Goal: Find specific fact: Find specific fact

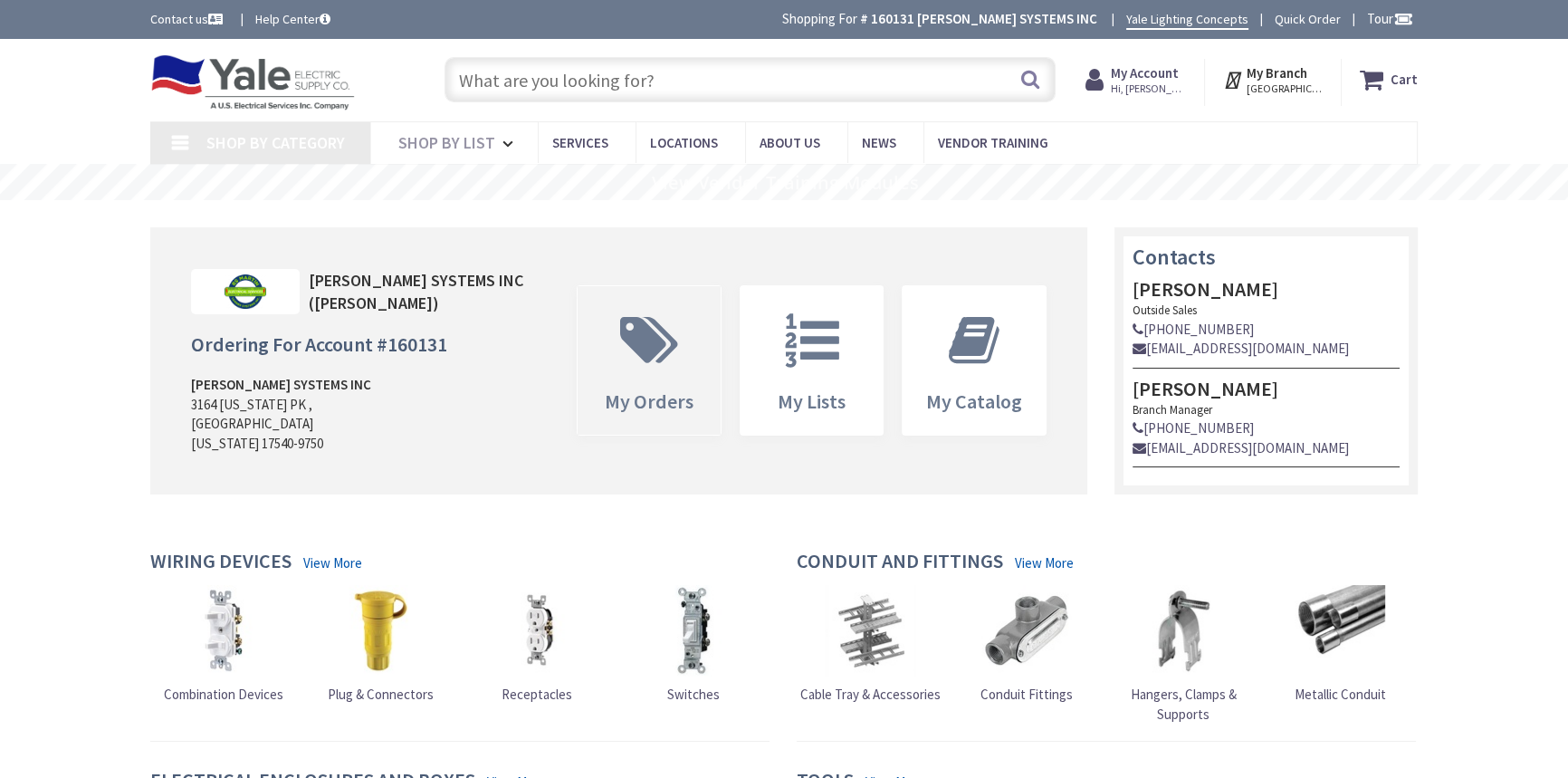
type input "[STREET_ADDRESS][PERSON_NAME]"
click at [625, 83] on input "text" at bounding box center [750, 79] width 612 height 46
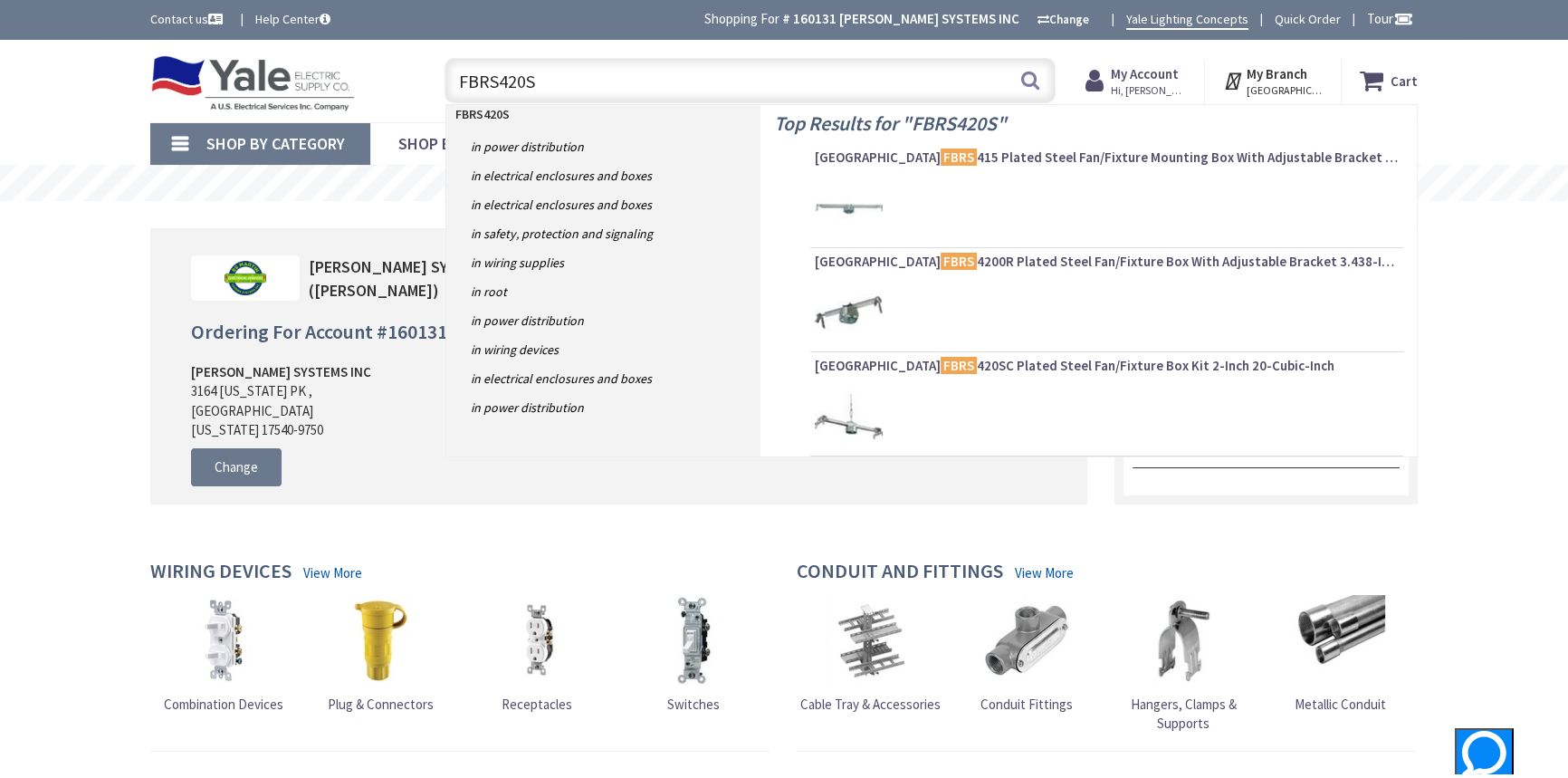
type input "FBRS420SC"
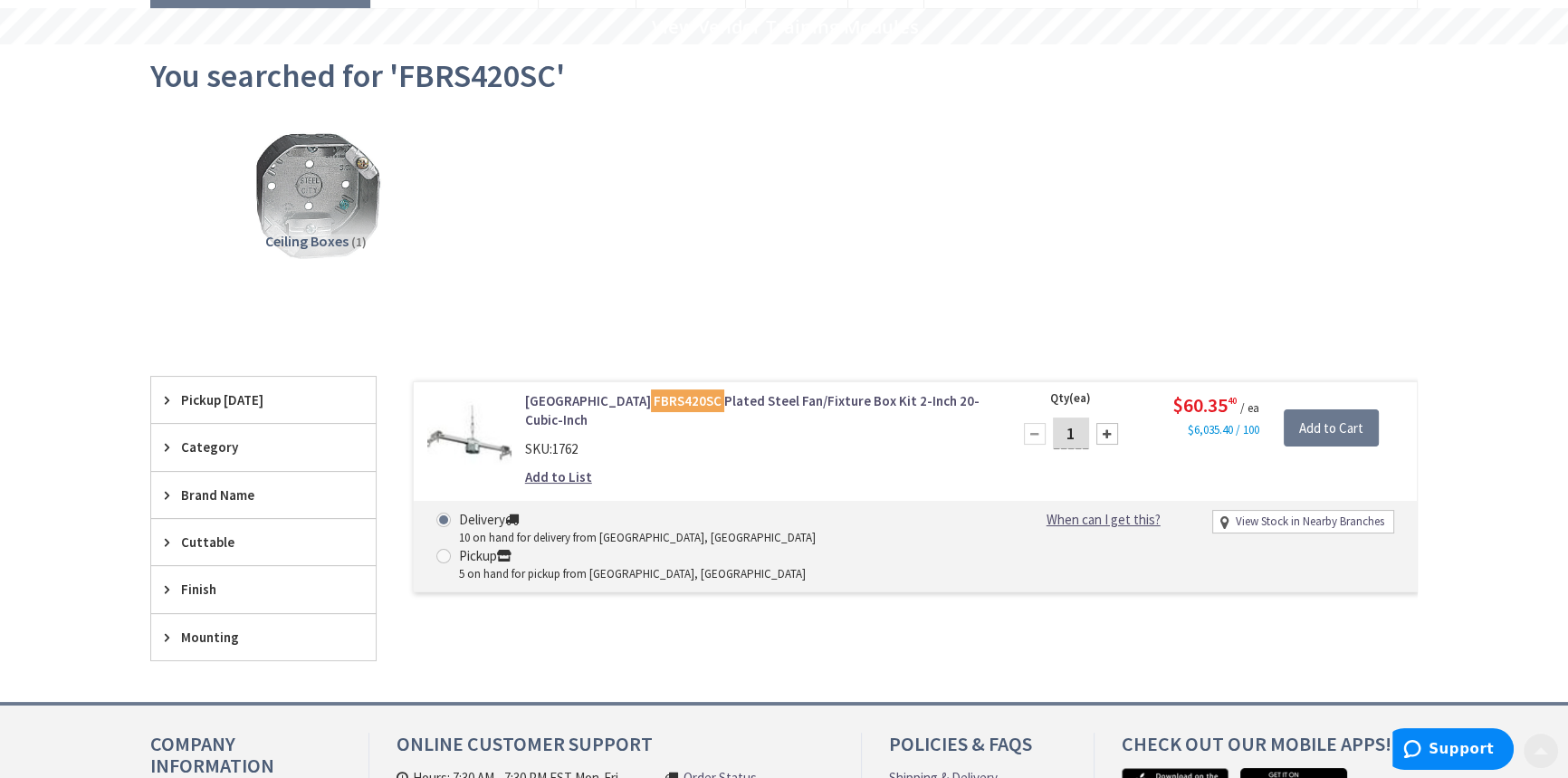
scroll to position [165, 0]
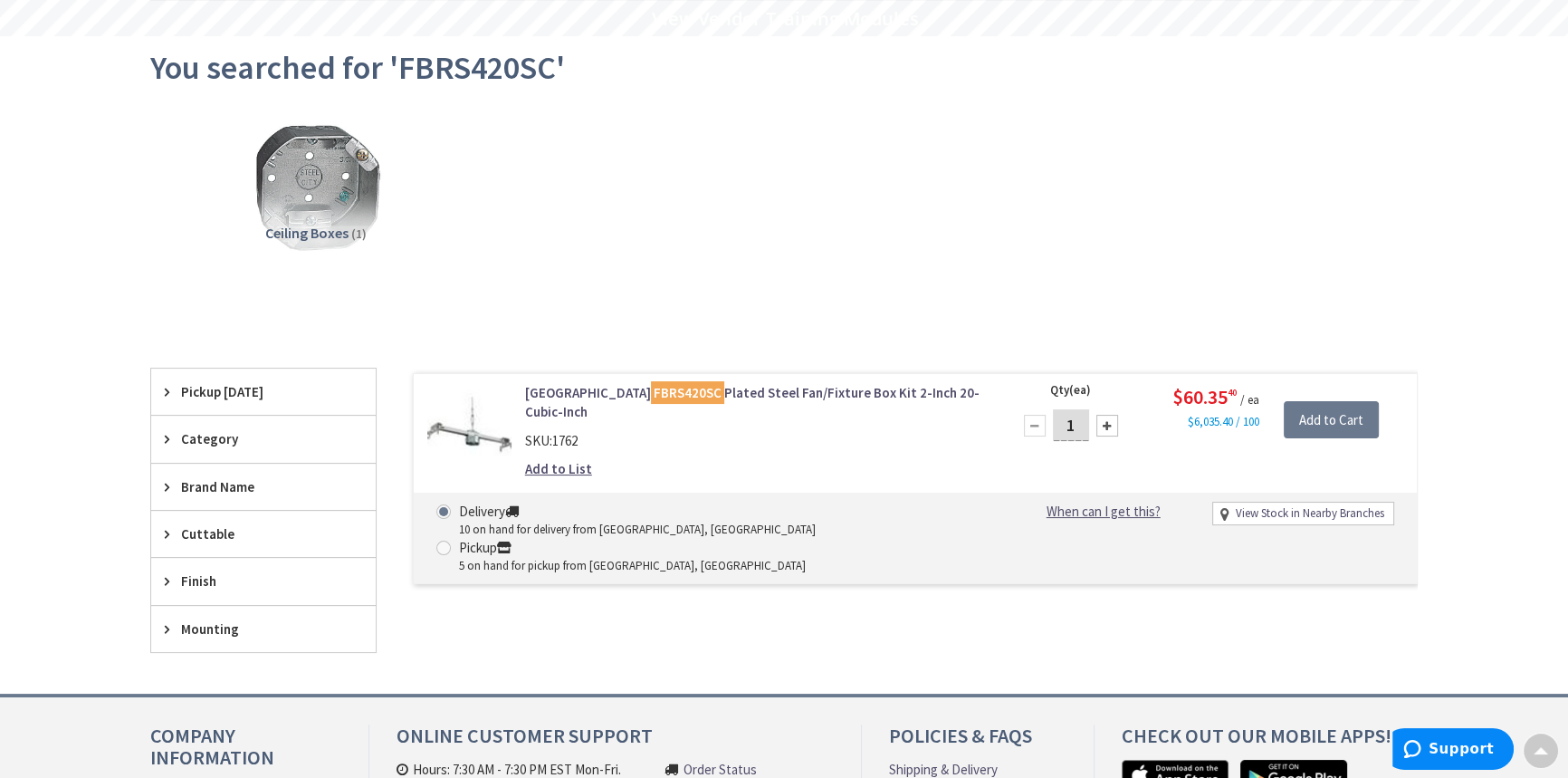
click at [767, 383] on link "Arlington FBRS420SC Plated Steel Fan/Fixture Box Kit 2-Inch 20-Cubic-Inch" at bounding box center [756, 402] width 461 height 39
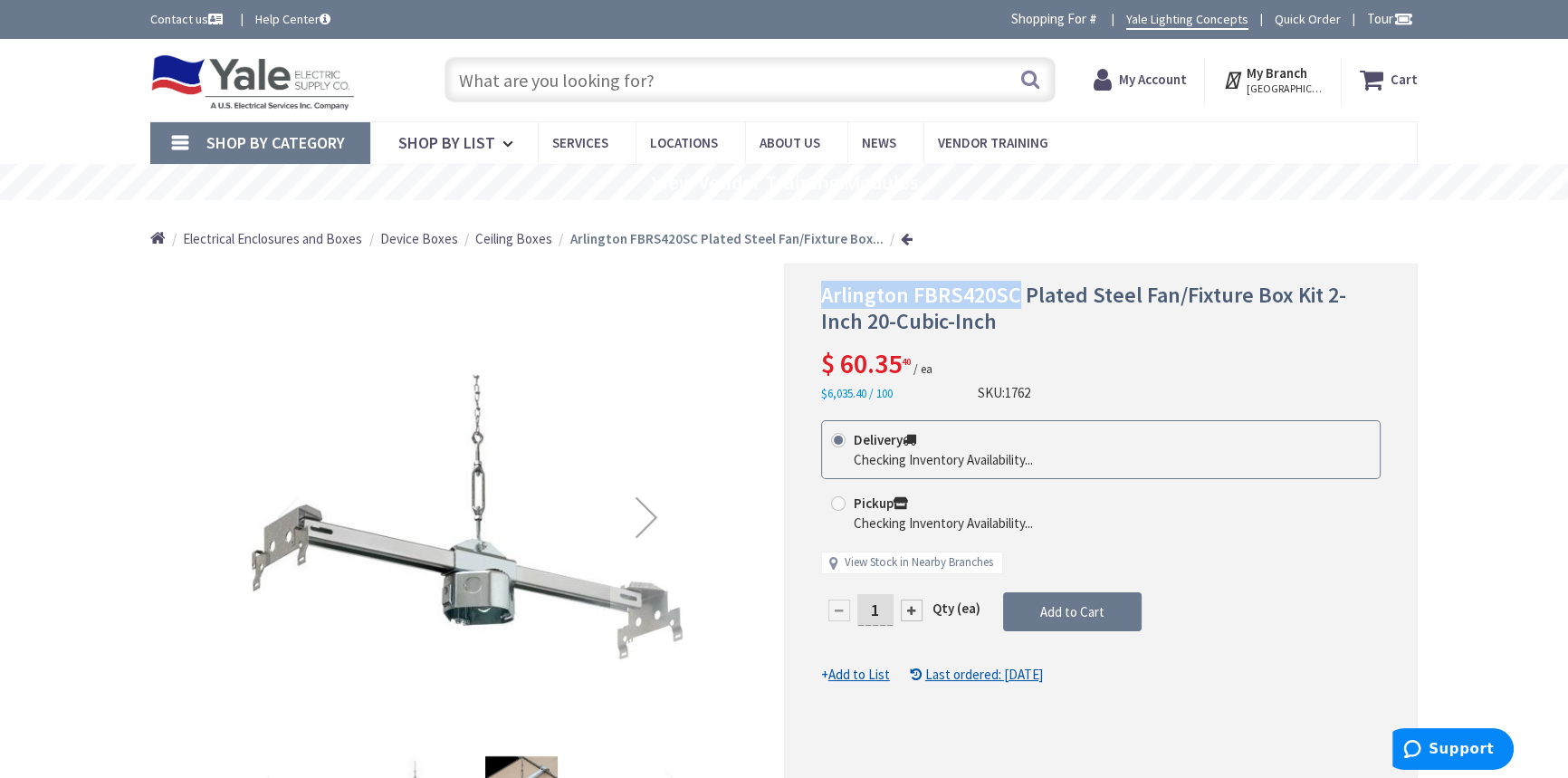
drag, startPoint x: 1013, startPoint y: 296, endPoint x: 824, endPoint y: 290, distance: 189.1
click at [824, 290] on span "Arlington FBRS420SC Plated Steel Fan/Fixture Box Kit 2-Inch 20-Cubic-Inch" at bounding box center [1084, 308] width 525 height 54
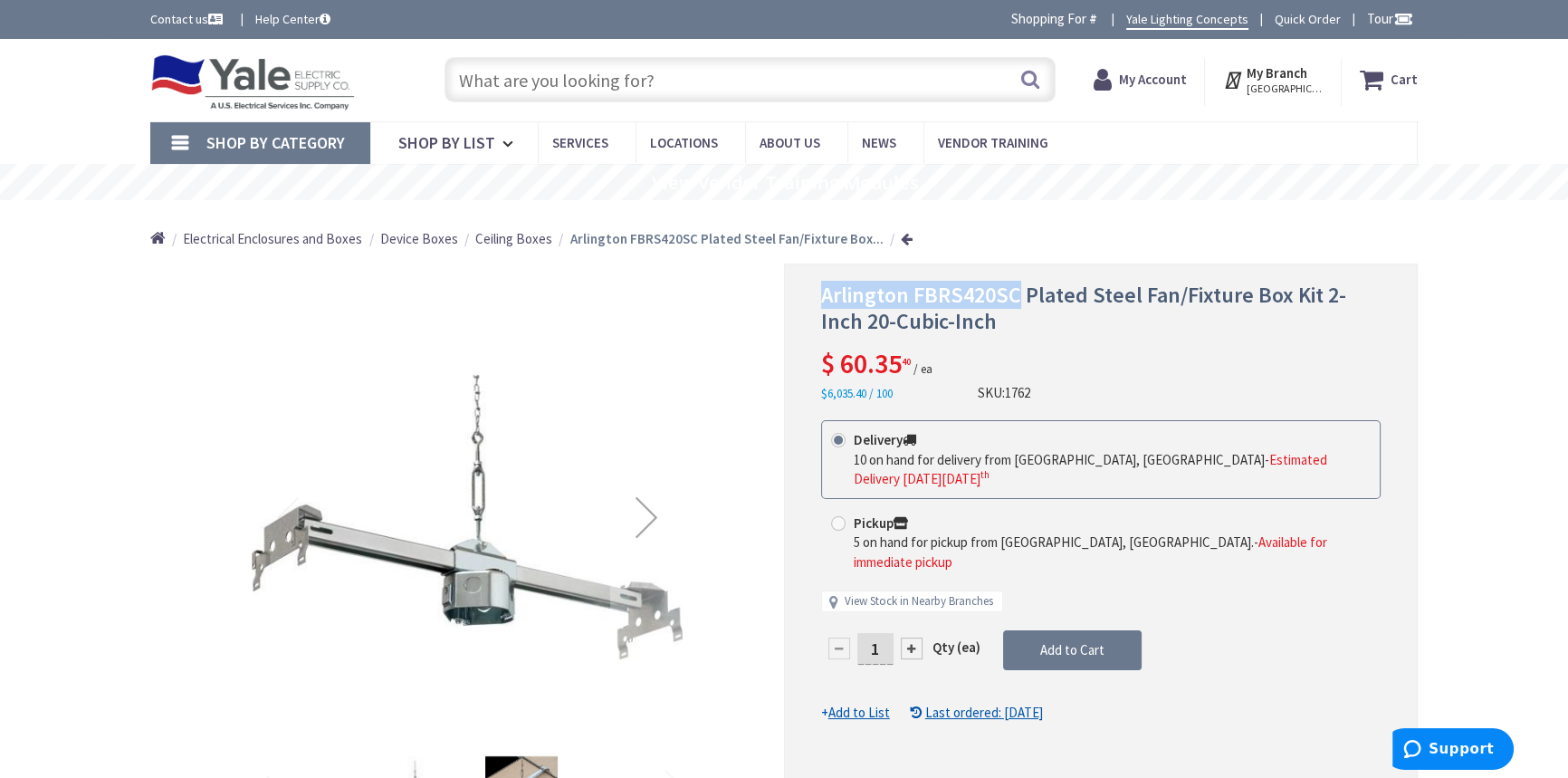
copy span "Arlington FBRS420SC"
